Goal: Task Accomplishment & Management: Complete application form

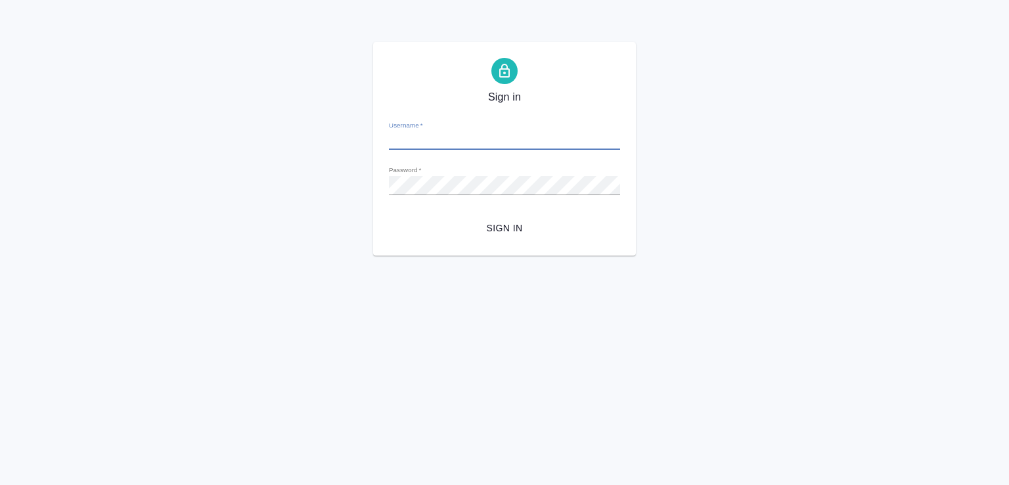
type input "d.marchenko@awatera.com"
click at [519, 235] on span "Sign in" at bounding box center [505, 228] width 210 height 16
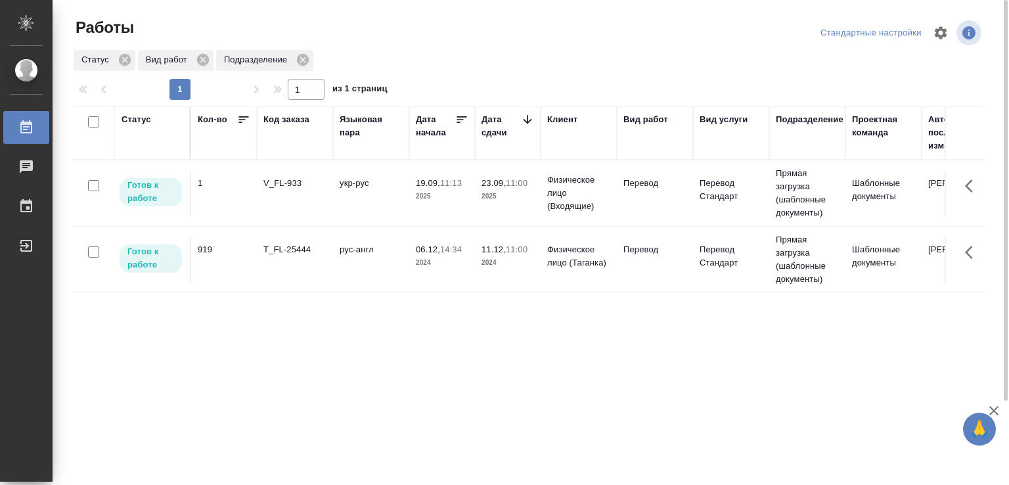
click at [371, 202] on td "укр-рус" at bounding box center [371, 193] width 76 height 46
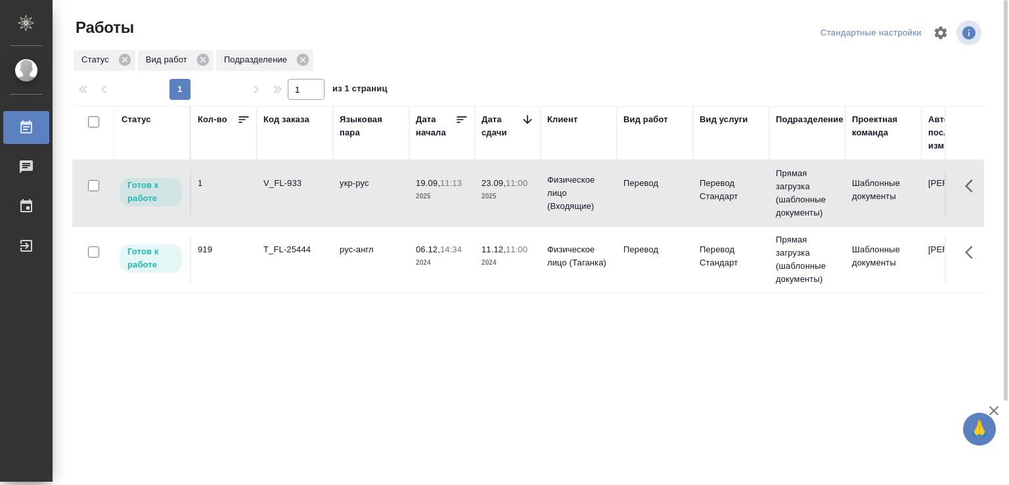
click at [371, 202] on td "укр-рус" at bounding box center [371, 193] width 76 height 46
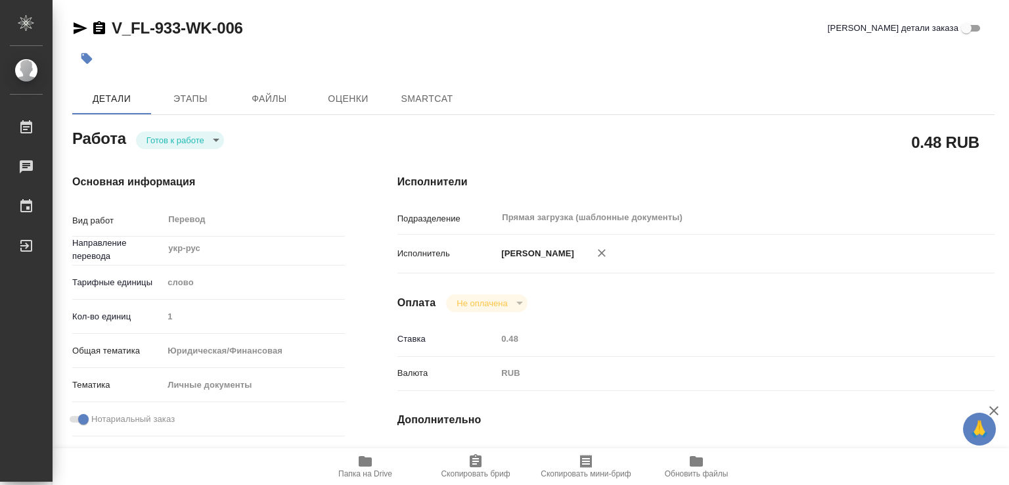
type textarea "x"
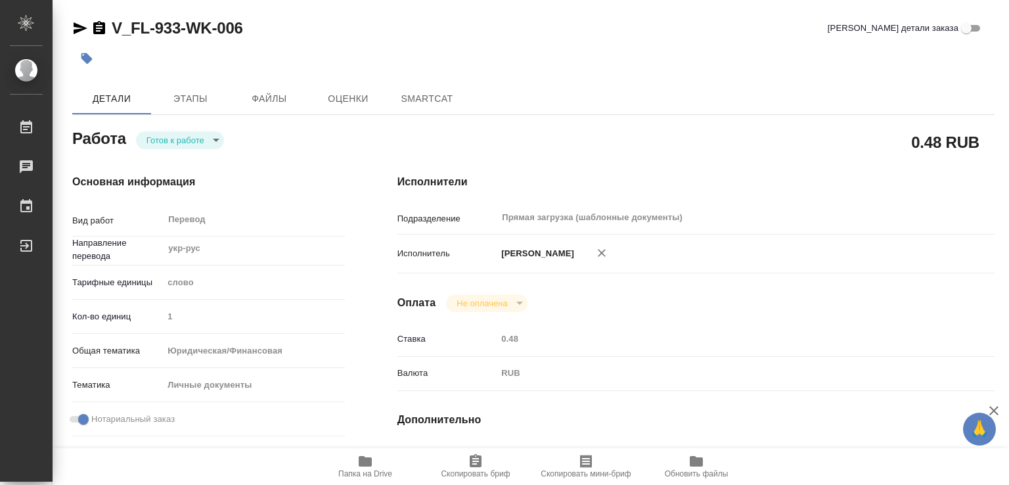
click at [95, 64] on button "button" at bounding box center [86, 58] width 29 height 29
type textarea "x"
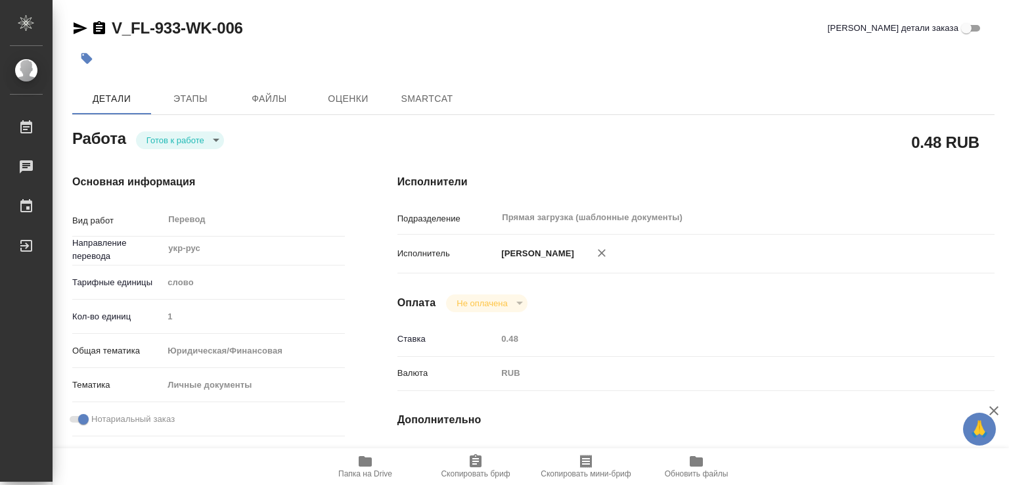
type textarea "x"
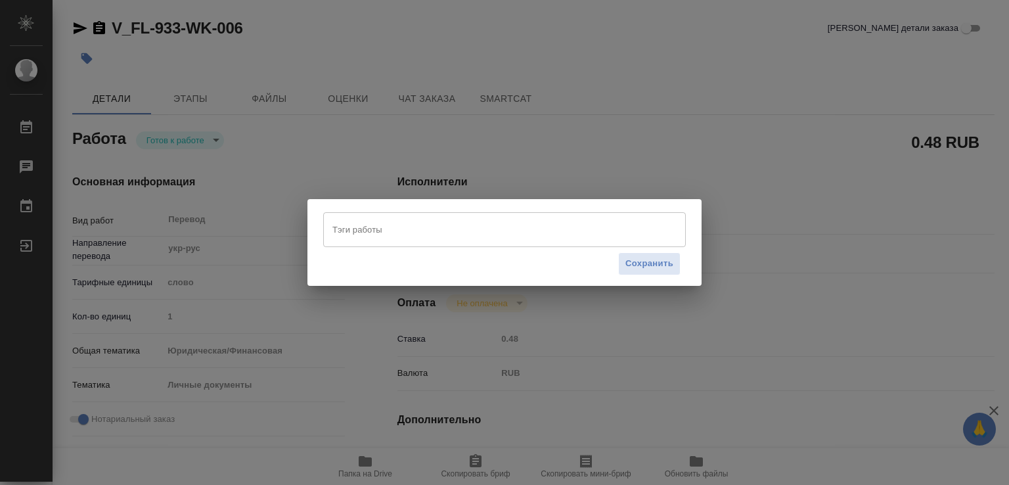
type textarea "x"
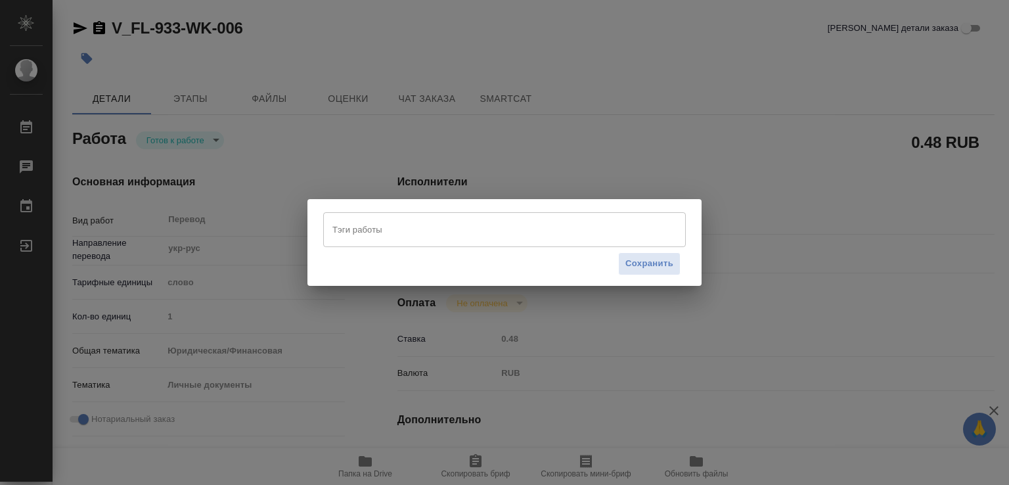
click at [365, 234] on input "Тэги работы" at bounding box center [492, 229] width 326 height 22
type textarea "x"
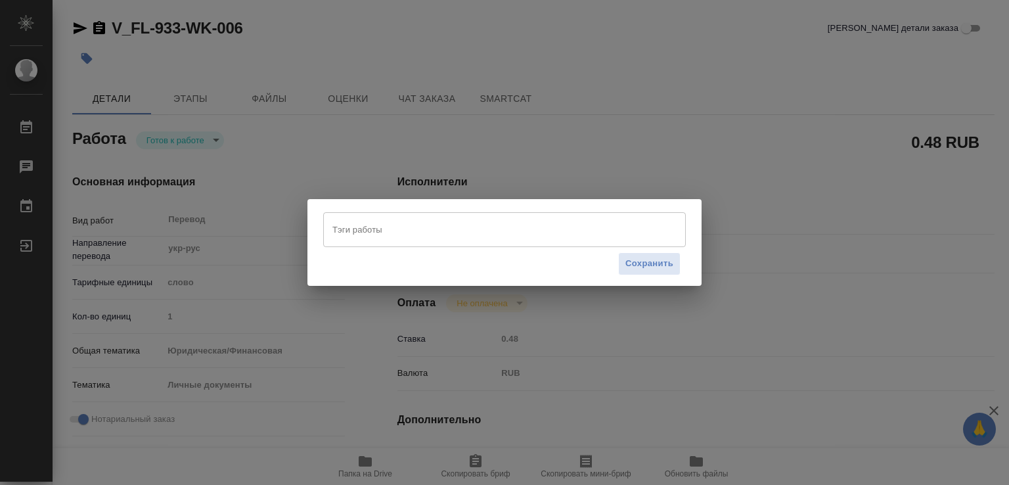
type textarea "x"
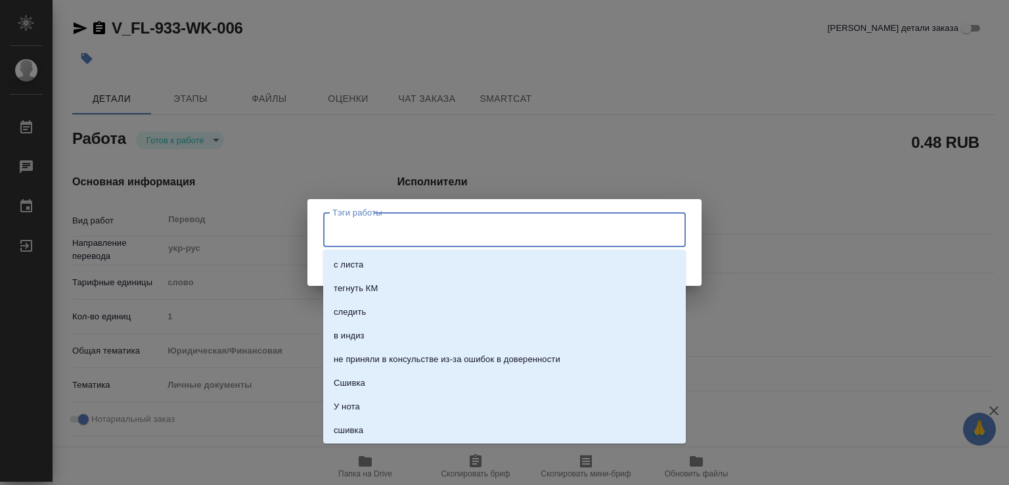
type textarea "x"
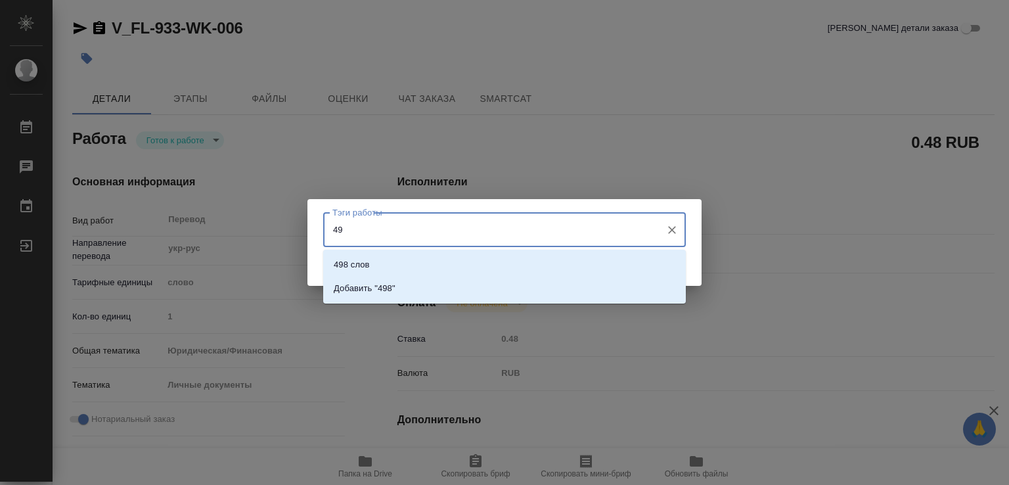
type input "498"
type textarea "x"
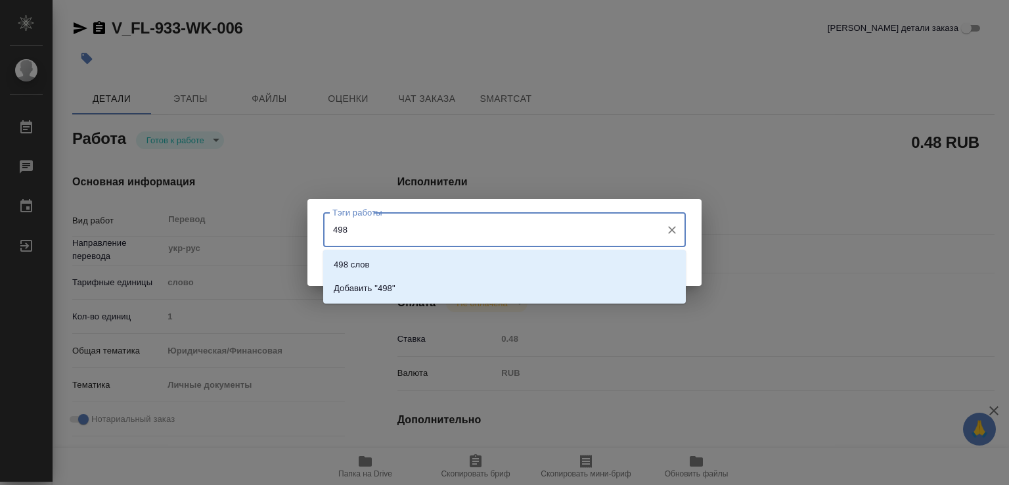
type textarea "x"
type input "498 слов"
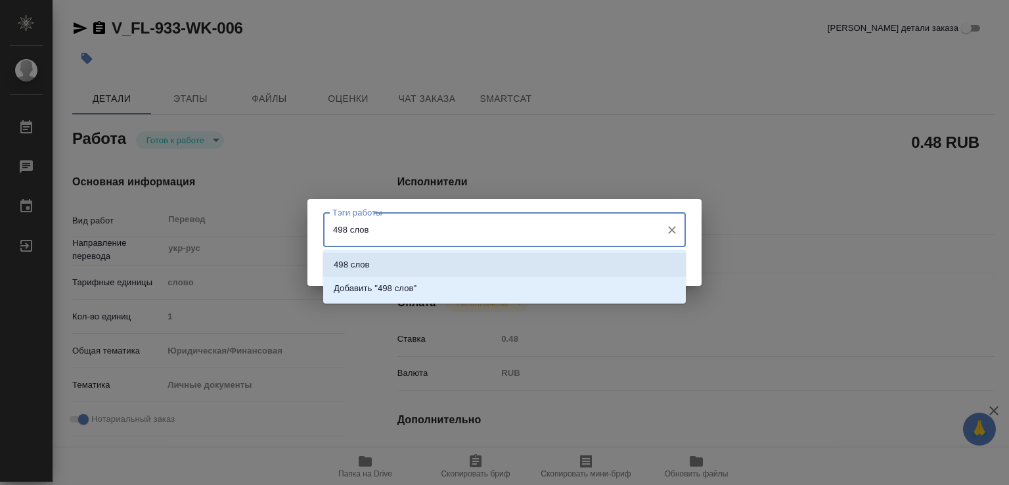
click at [376, 261] on li "498 слов" at bounding box center [504, 265] width 363 height 24
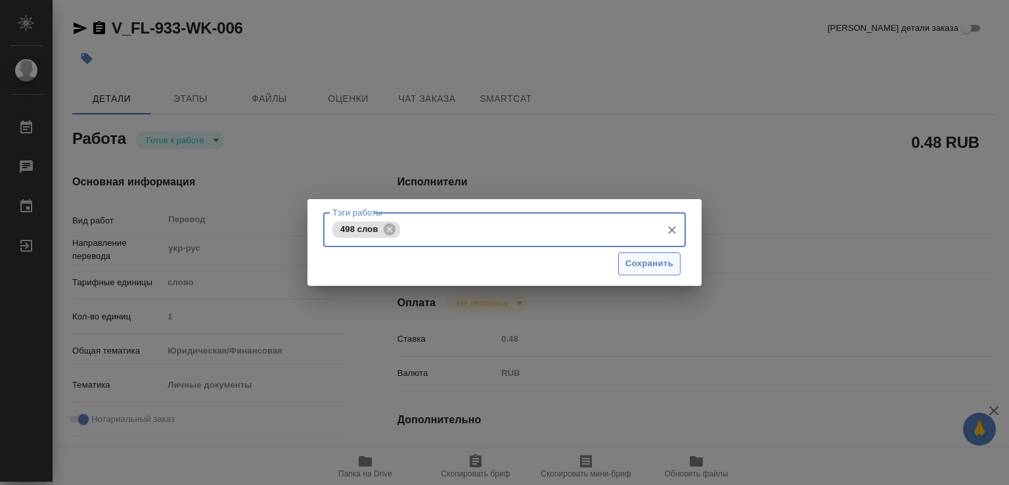
click at [658, 267] on span "Сохранить" at bounding box center [650, 263] width 48 height 15
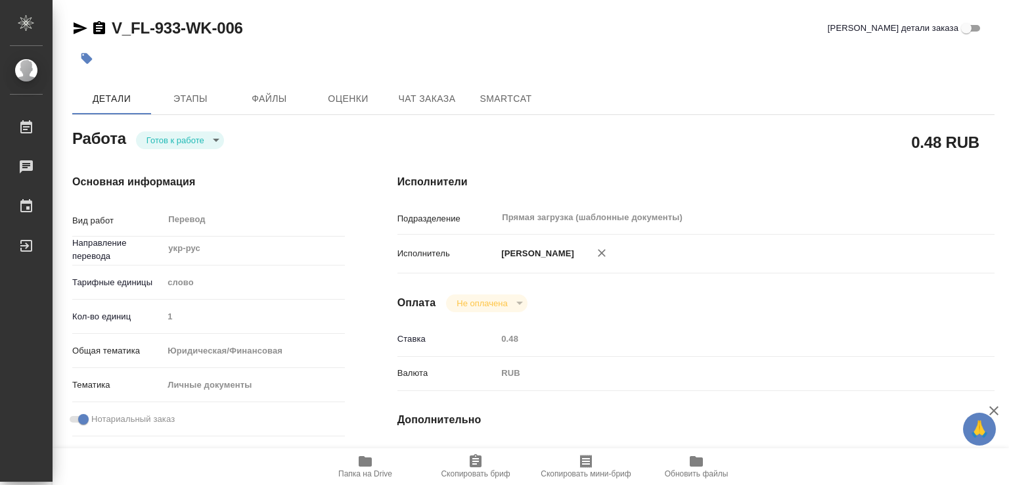
type input "readyForWork"
type textarea "Перевод"
type textarea "x"
type input "укр-рус"
type input "5a8b1489cc6b4906c91bfd90"
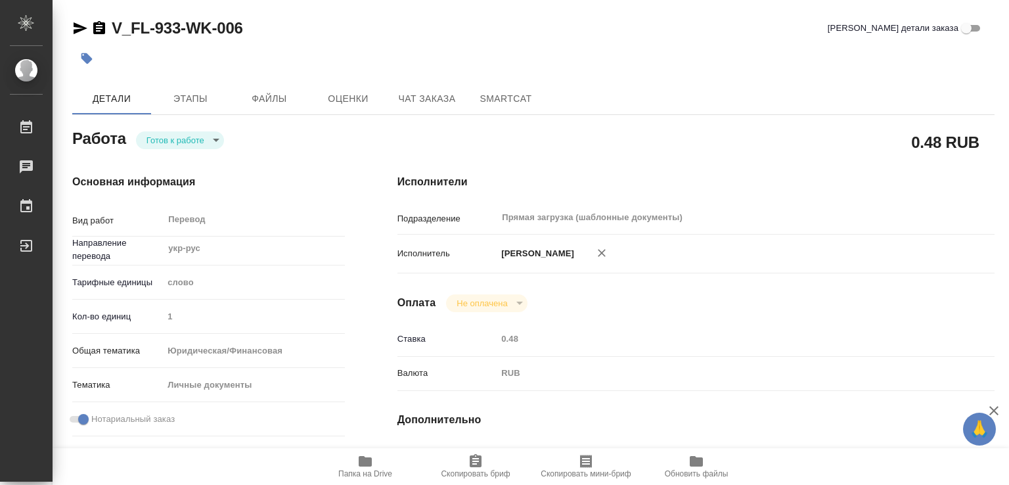
type input "1"
type input "yr-fn"
type input "5a8b8b956a9677013d343cfe"
checkbox input "true"
type input "[DATE] 11:13"
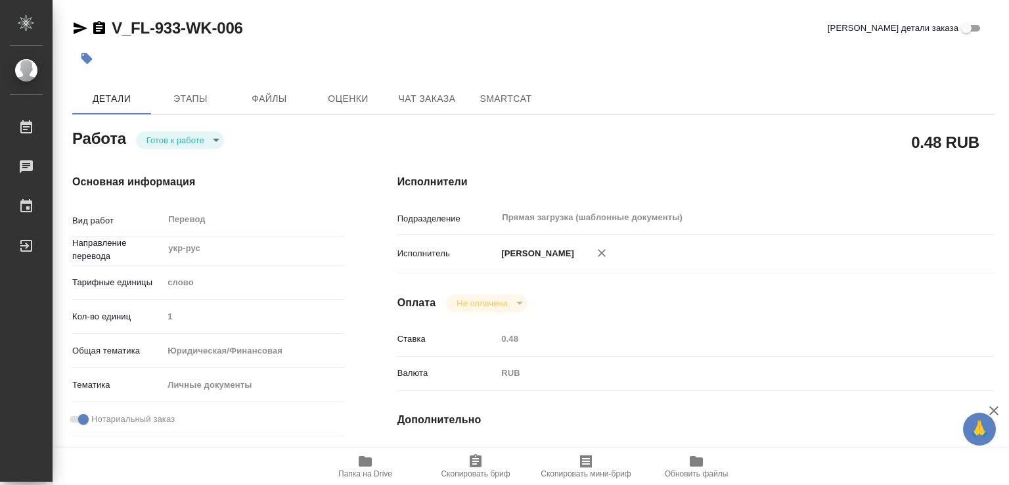
type input "[DATE] 11:00"
type input "[DATE] 12:00"
type input "Прямая загрузка (шаблонные документы)"
type input "notPayed"
type input "0.48"
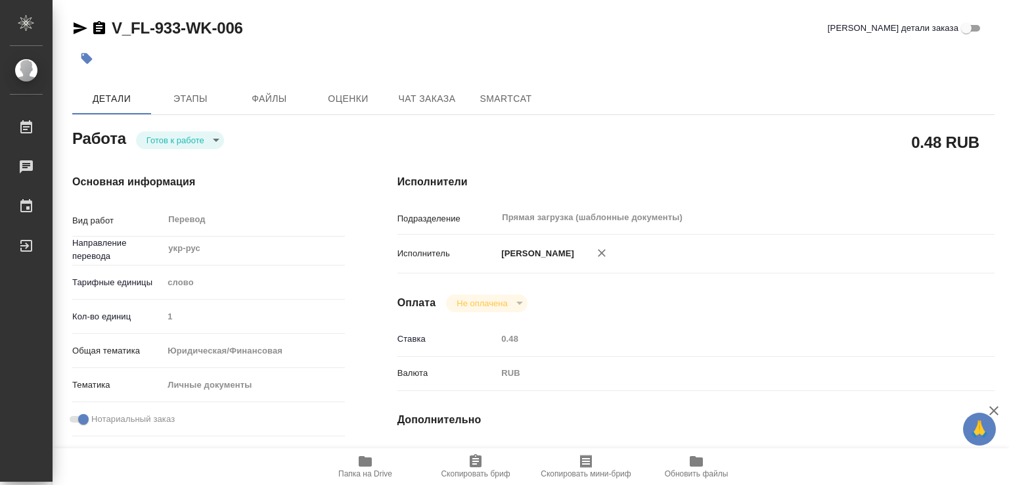
type input "RUB"
type input "[PERSON_NAME]"
type textarea "x"
type textarea "/Clients/FL_V/Orders/V_FL-933/Translated/V_FL-933-WK-006"
type textarea "x"
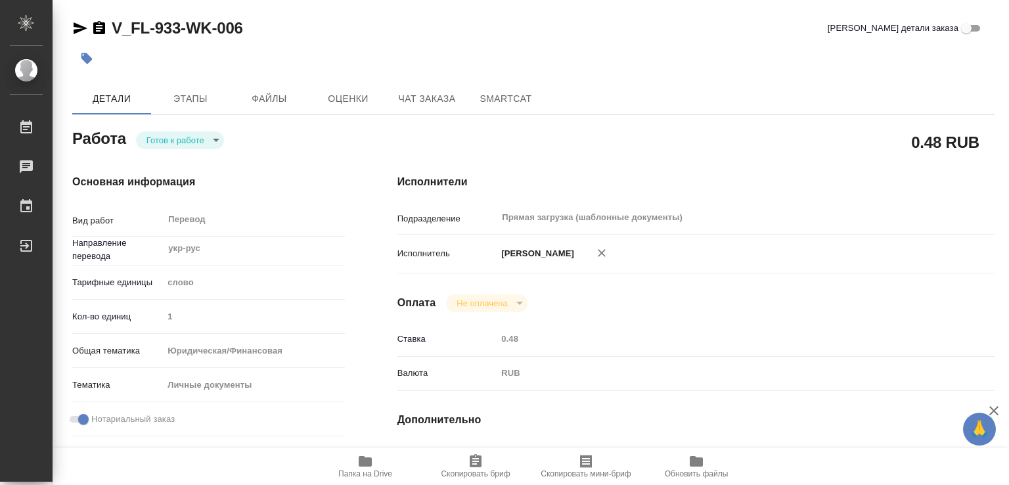
type input "V_FL-933"
type input "Перевод Стандарт"
type input "Постредактура машинного перевода, Перевод, Корректура, Редактура, Приёмка по ка…"
type input "[PERSON_NAME], [PERSON_NAME]"
type input "[PERSON_NAME]"
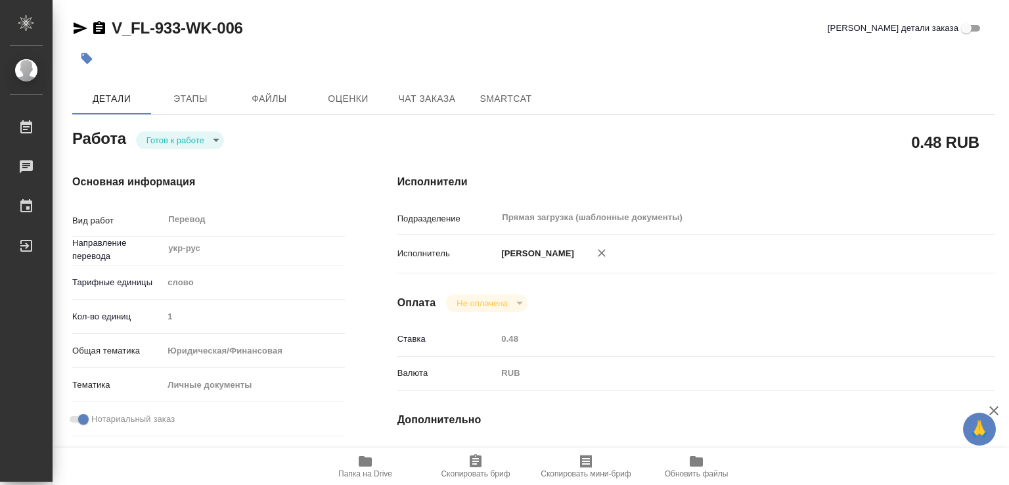
type input "/Clients/FL_V/Orders/V_FL-933"
type textarea "x"
type textarea "диплом и приложение, укр-рус, под нот. кинуть по готовности на согласование. хо…"
type textarea "x"
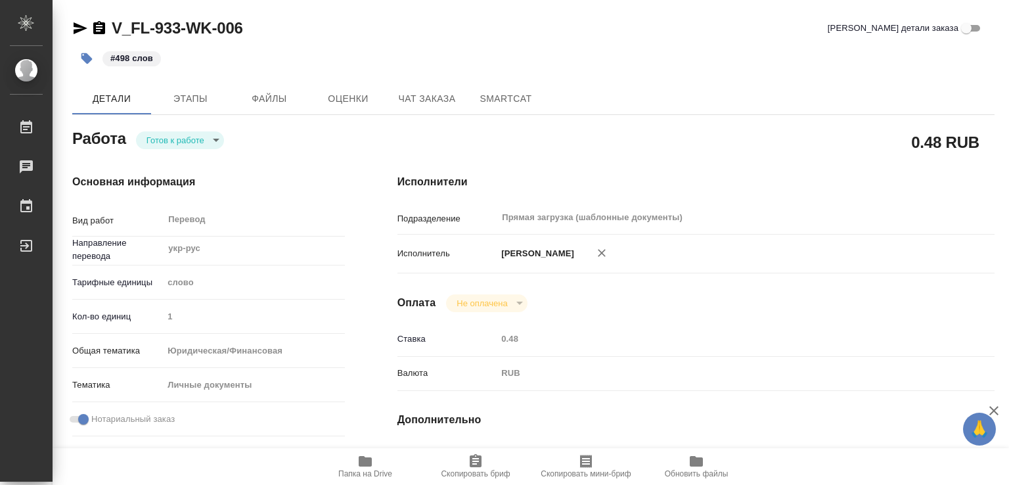
type textarea "x"
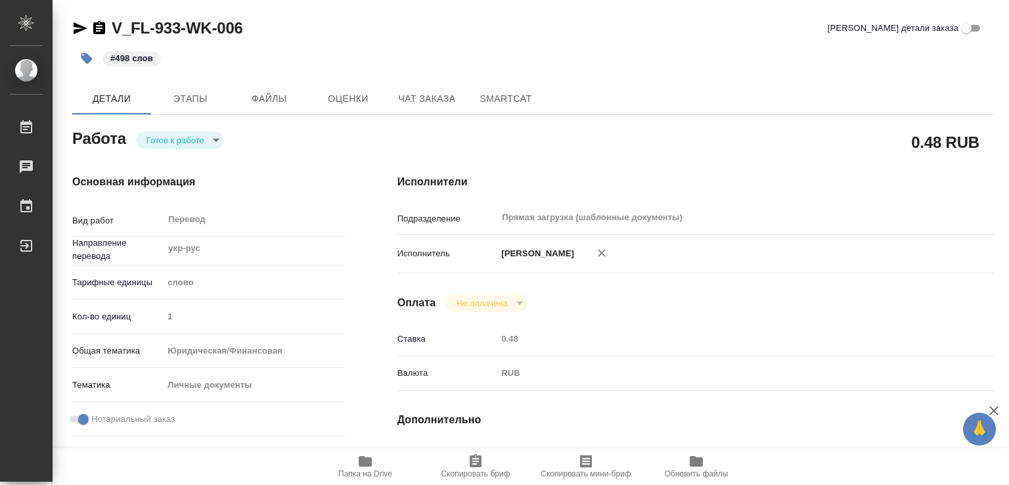
type textarea "x"
click at [363, 476] on span "Папка на Drive" at bounding box center [365, 473] width 54 height 9
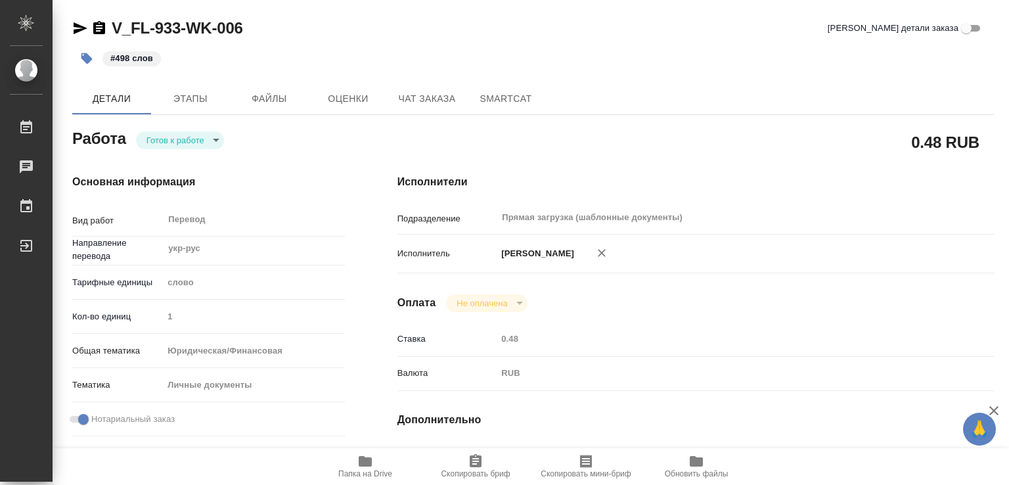
type textarea "x"
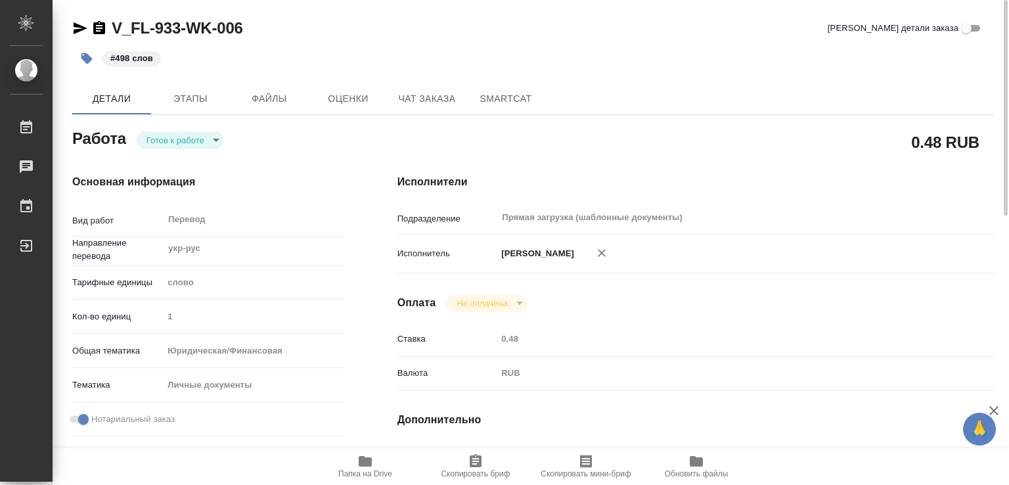
click at [168, 135] on body "🙏 .cls-1 fill:#fff; AWATERA [PERSON_NAME] Работы 0 Чаты График Выйти V_FL-933-W…" at bounding box center [504, 242] width 1009 height 485
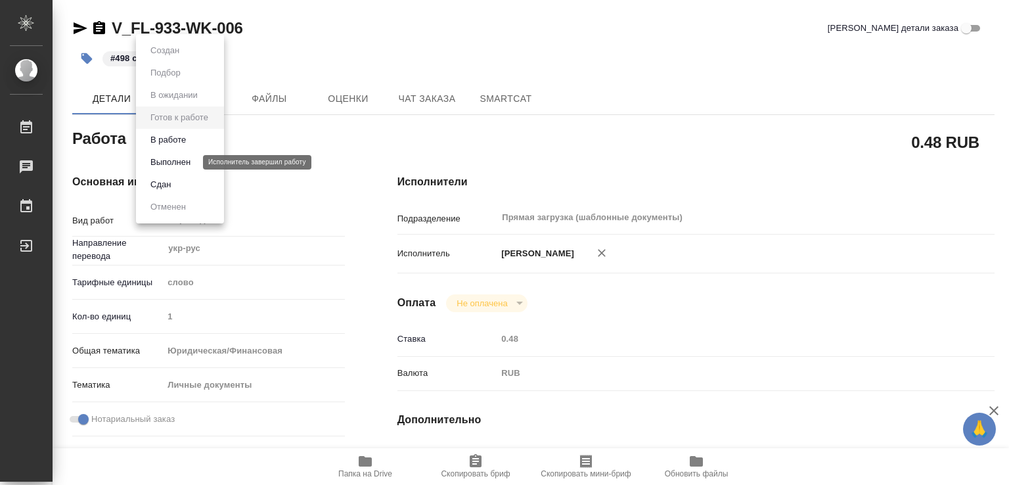
click at [184, 165] on button "Выполнен" at bounding box center [171, 162] width 48 height 14
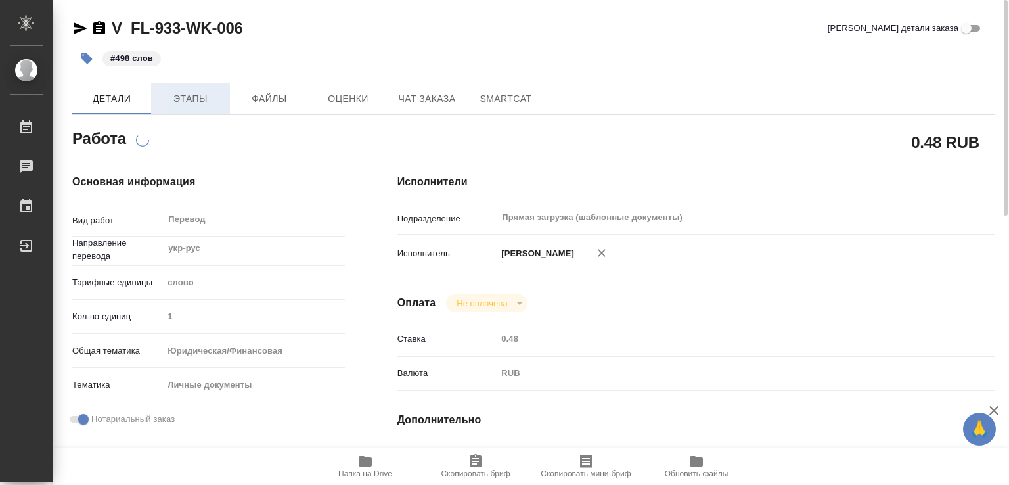
click at [192, 99] on span "Этапы" at bounding box center [190, 99] width 63 height 16
type textarea "x"
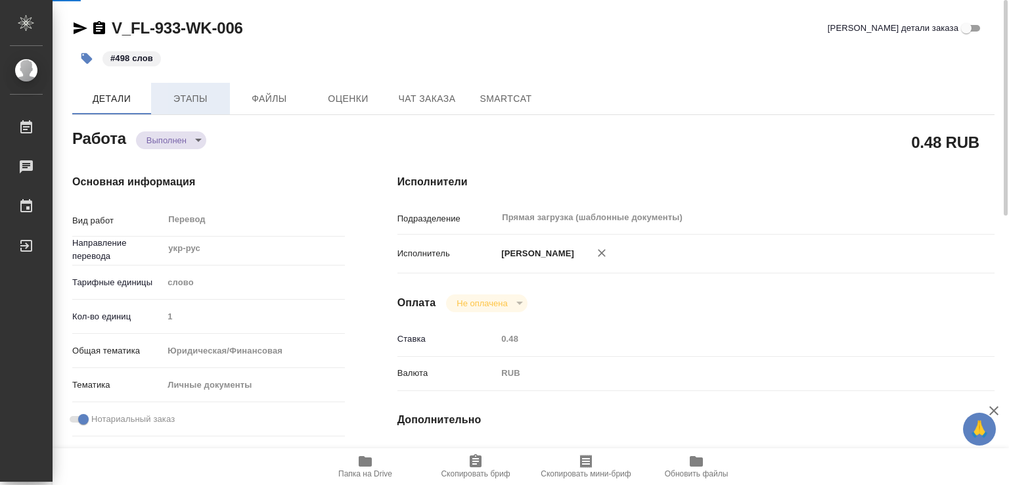
type textarea "x"
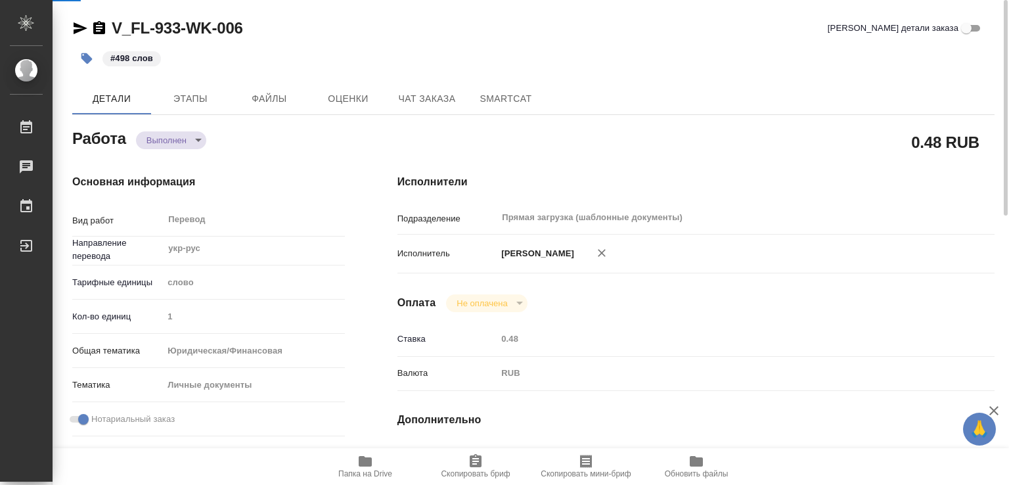
type textarea "x"
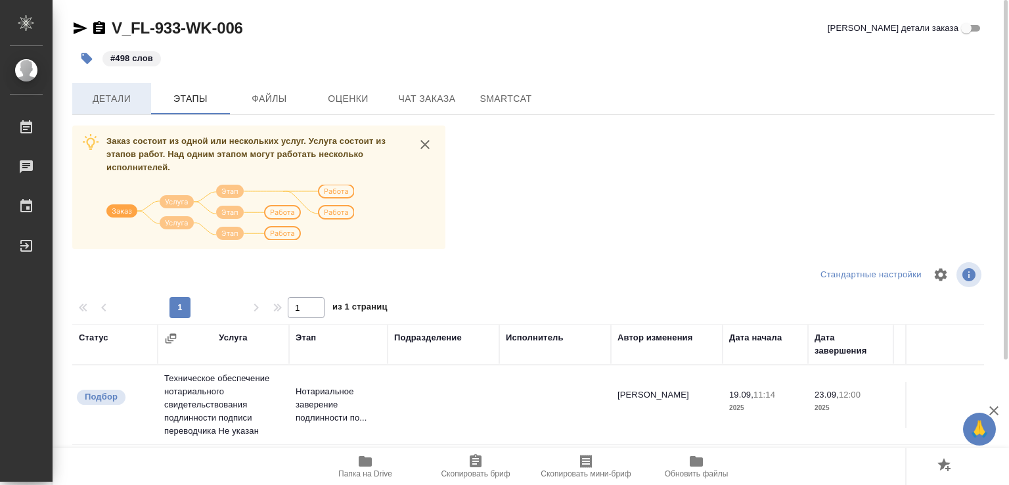
click at [105, 101] on span "Детали" at bounding box center [111, 99] width 63 height 16
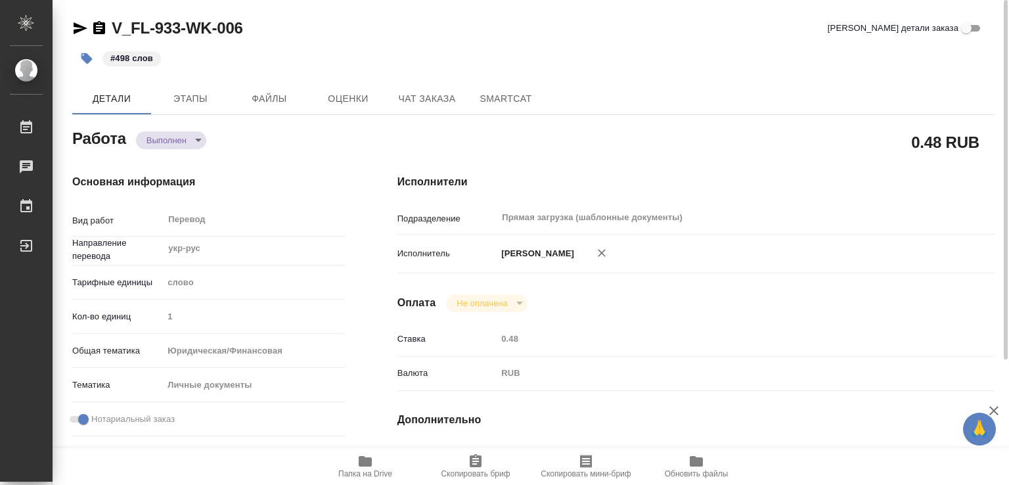
type textarea "x"
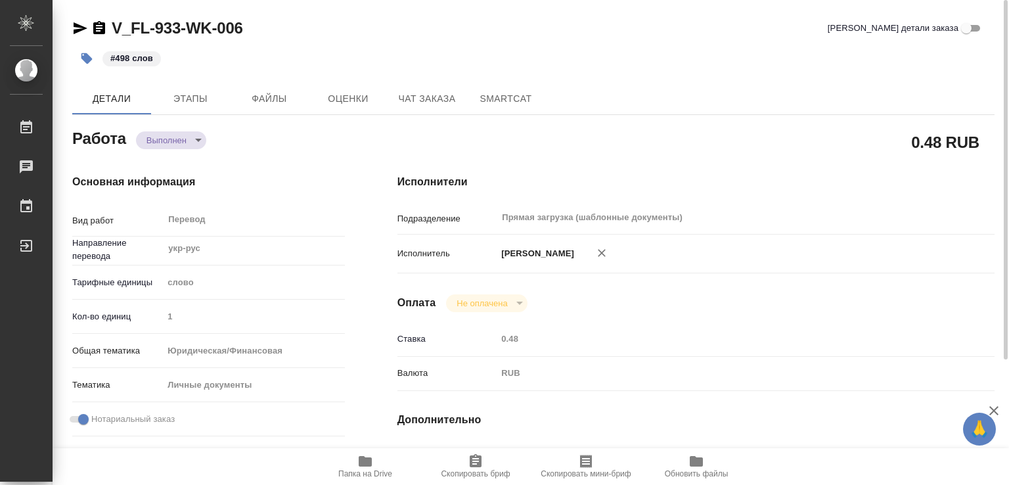
type textarea "x"
